Goal: Task Accomplishment & Management: Use online tool/utility

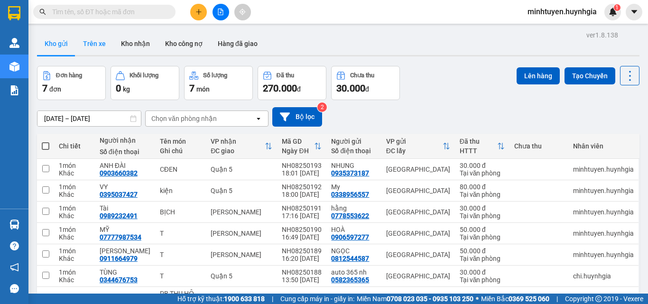
click at [94, 40] on button "Trên xe" at bounding box center [94, 43] width 38 height 23
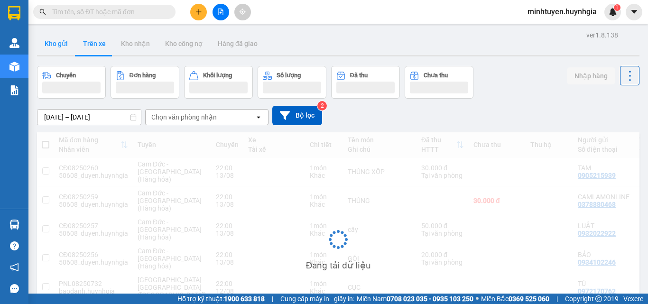
click at [60, 49] on button "Kho gửi" at bounding box center [56, 43] width 38 height 23
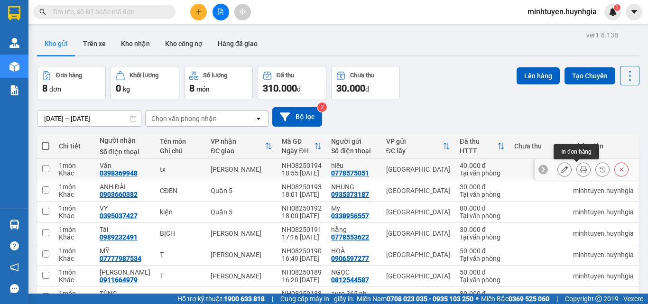
click at [580, 169] on button at bounding box center [583, 169] width 13 height 17
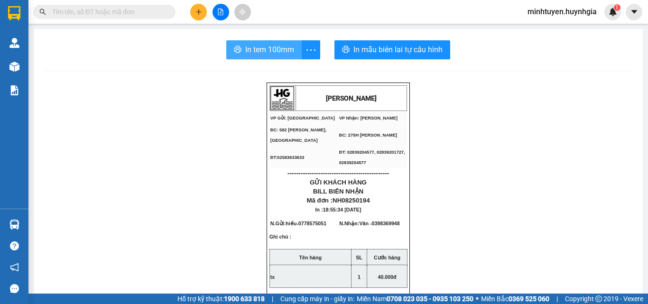
click at [239, 47] on button "In tem 100mm" at bounding box center [263, 49] width 75 height 19
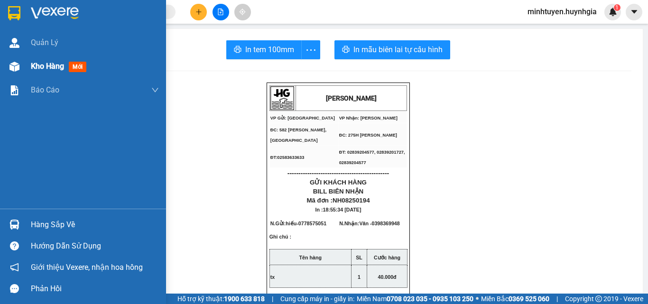
click at [41, 66] on span "Kho hàng" at bounding box center [47, 66] width 33 height 9
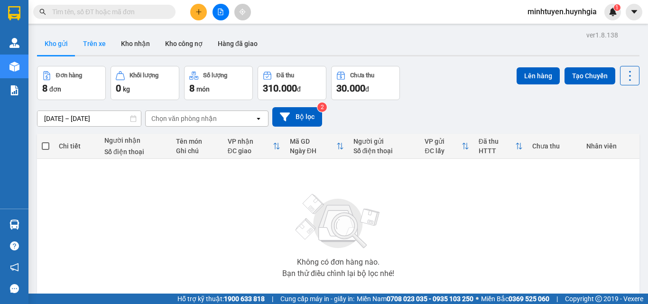
click at [102, 47] on button "Trên xe" at bounding box center [94, 43] width 38 height 23
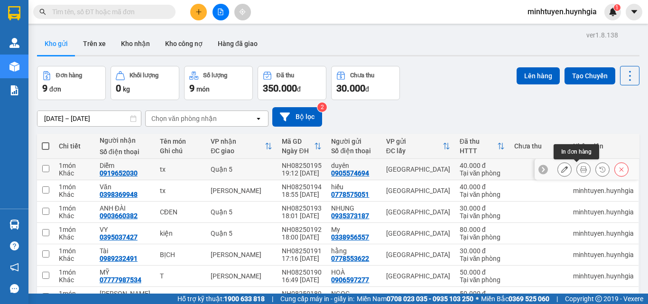
click at [581, 166] on icon at bounding box center [584, 169] width 7 height 7
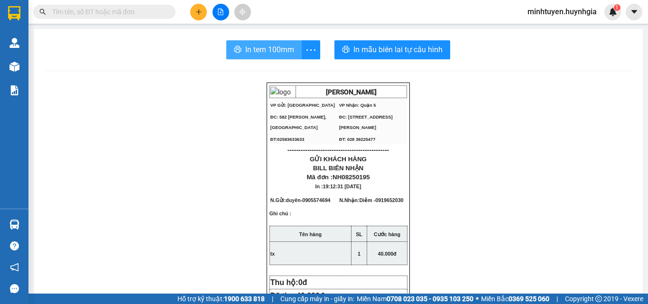
click at [262, 54] on span "In tem 100mm" at bounding box center [269, 50] width 49 height 12
